Goal: Find specific page/section: Find specific page/section

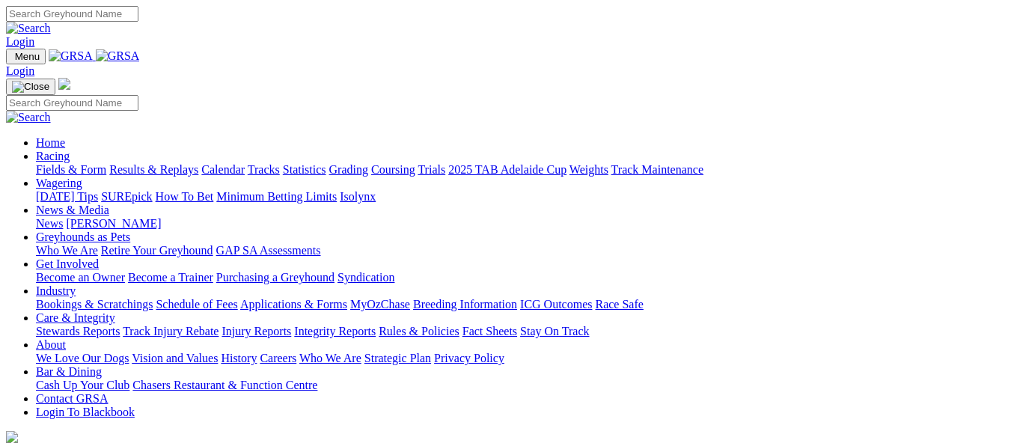
click at [245, 163] on link "Calendar" at bounding box center [222, 169] width 43 height 13
